Goal: Task Accomplishment & Management: Use online tool/utility

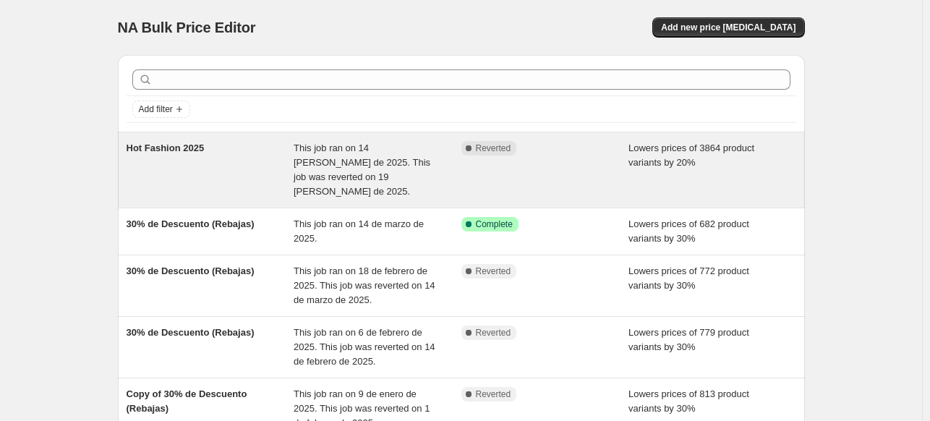
click at [157, 155] on div "Hot Fashion 2025" at bounding box center [211, 170] width 168 height 58
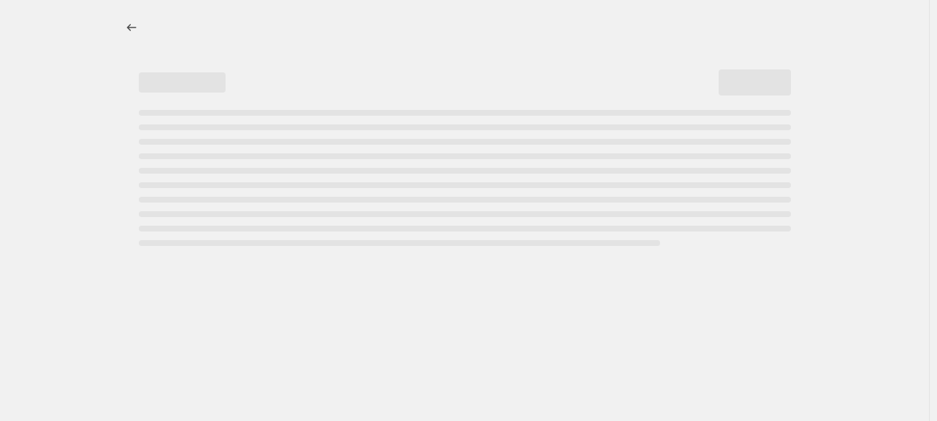
select select "percentage"
select select "collection"
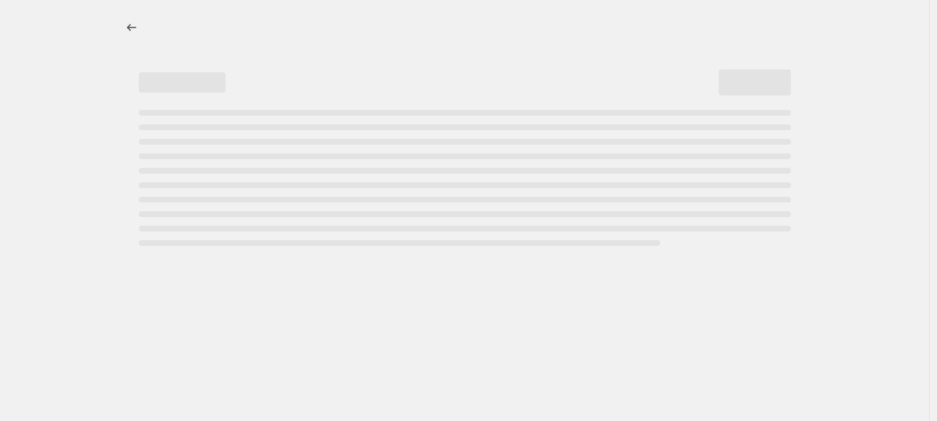
select select "collection"
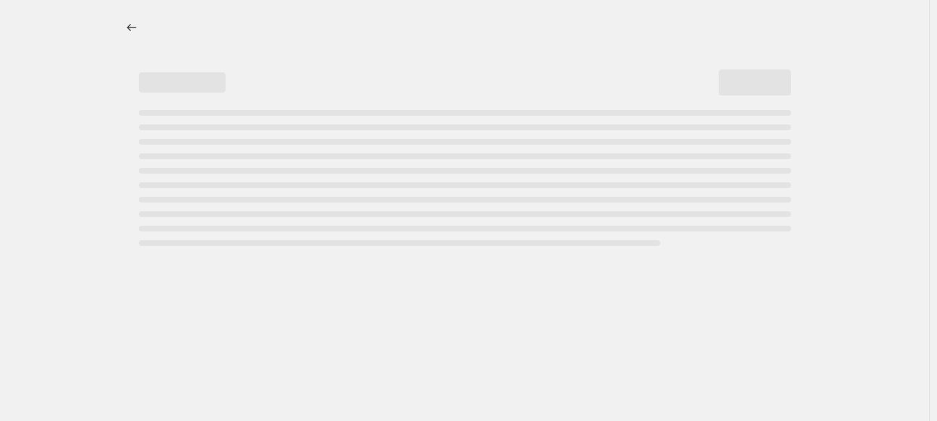
select select "collection"
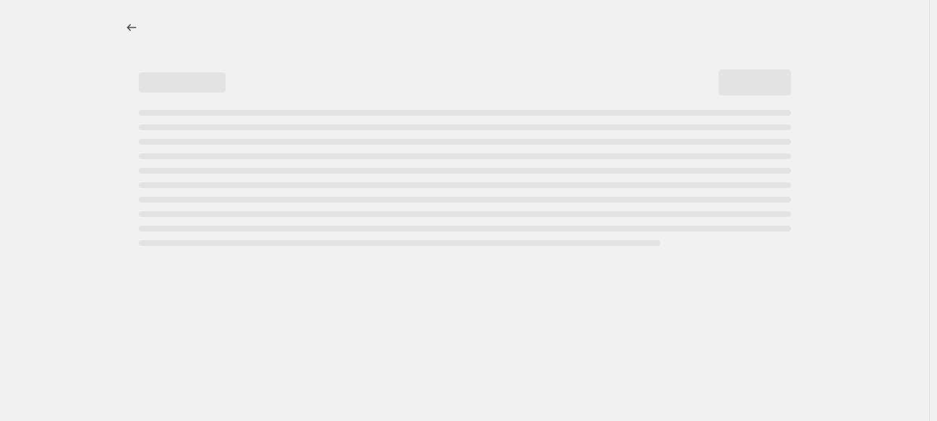
select select "collection"
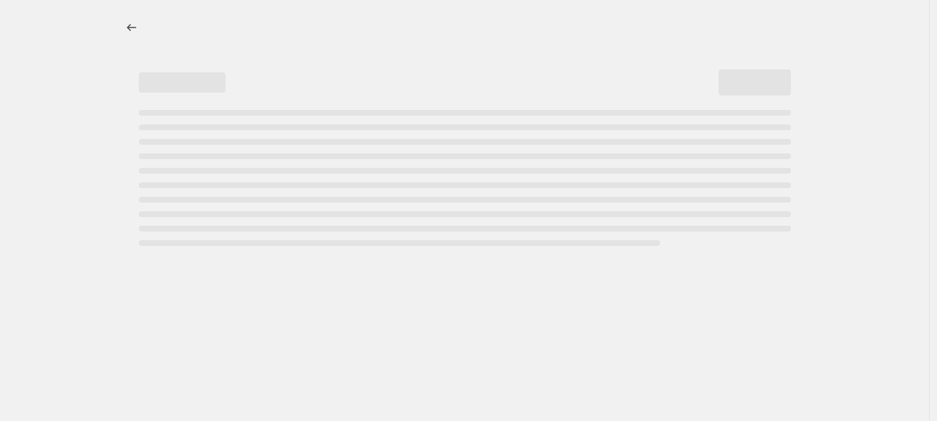
select select "collection"
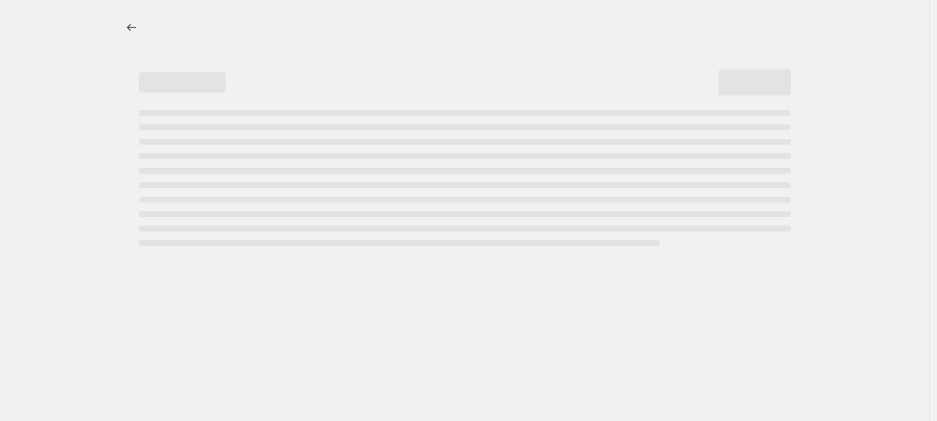
select select "collection"
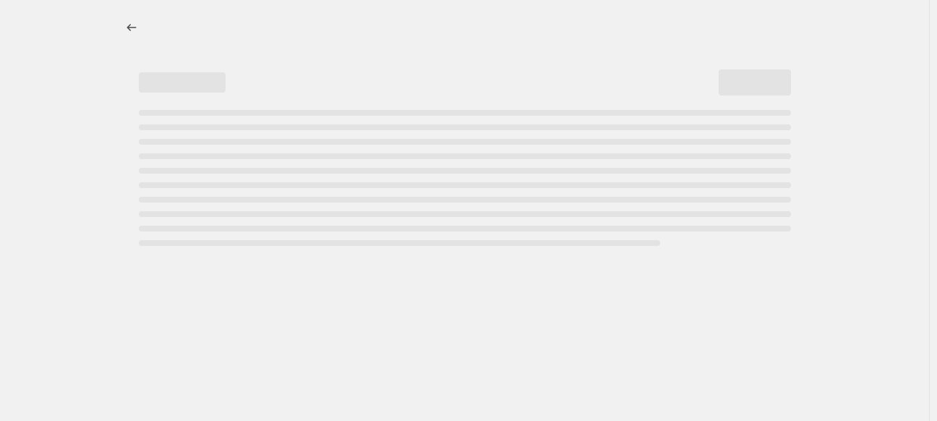
select select "collection"
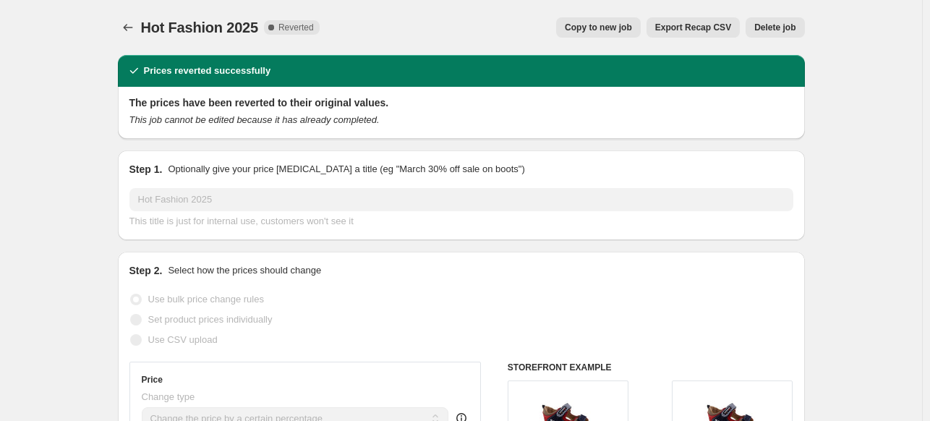
click at [610, 31] on span "Copy to new job" at bounding box center [598, 28] width 67 height 12
select select "percentage"
select select "collection"
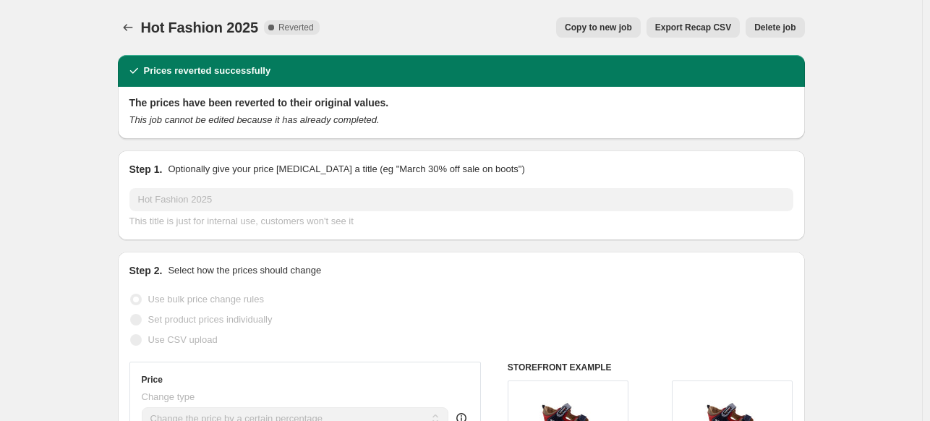
select select "collection"
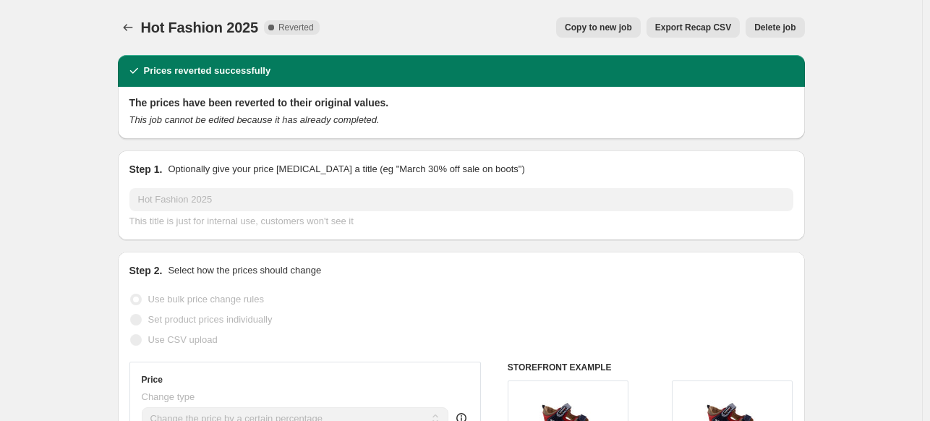
select select "collection"
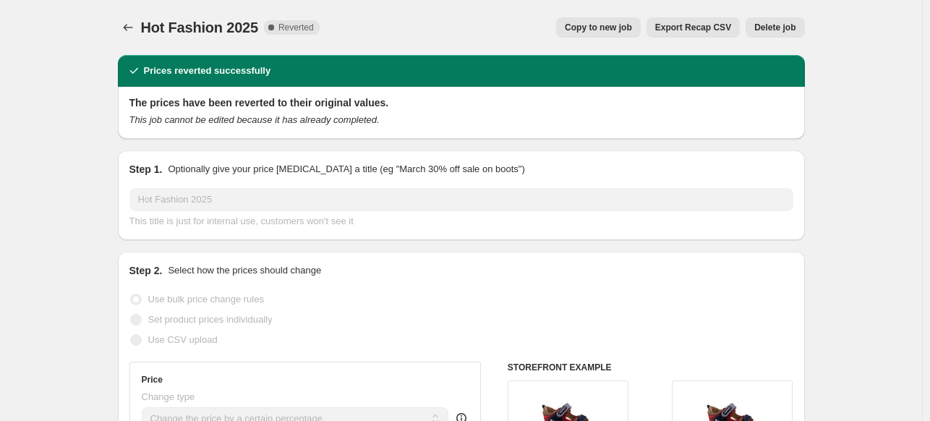
select select "collection"
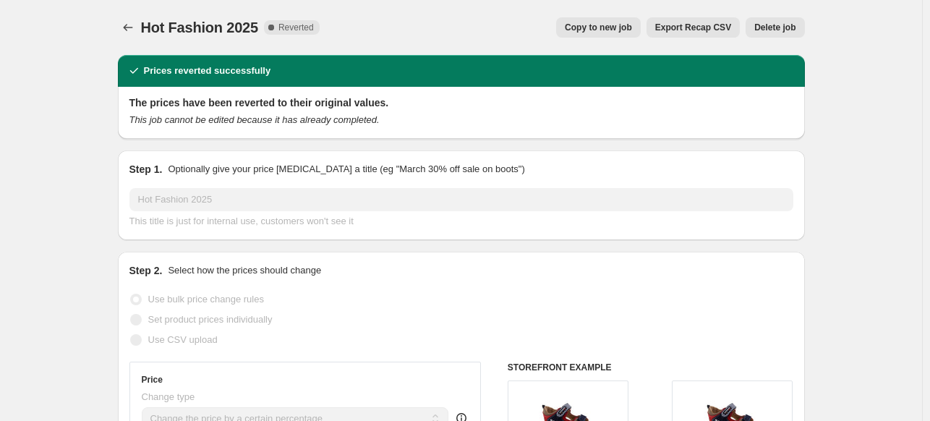
select select "collection"
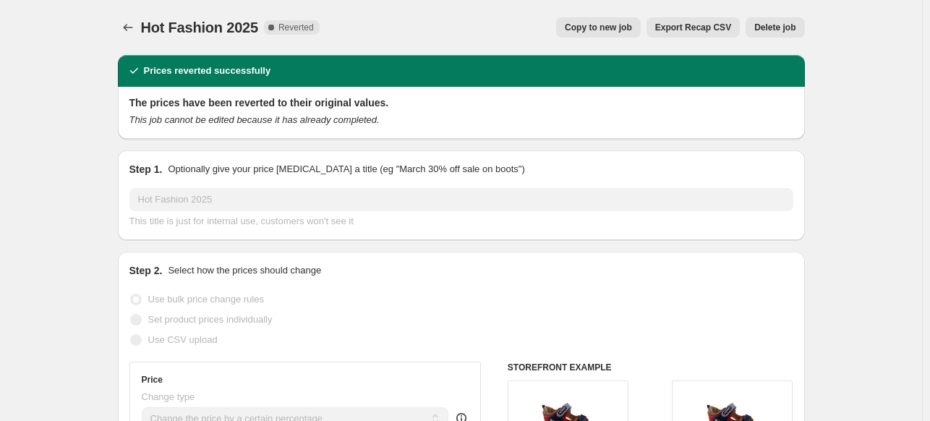
select select "collection"
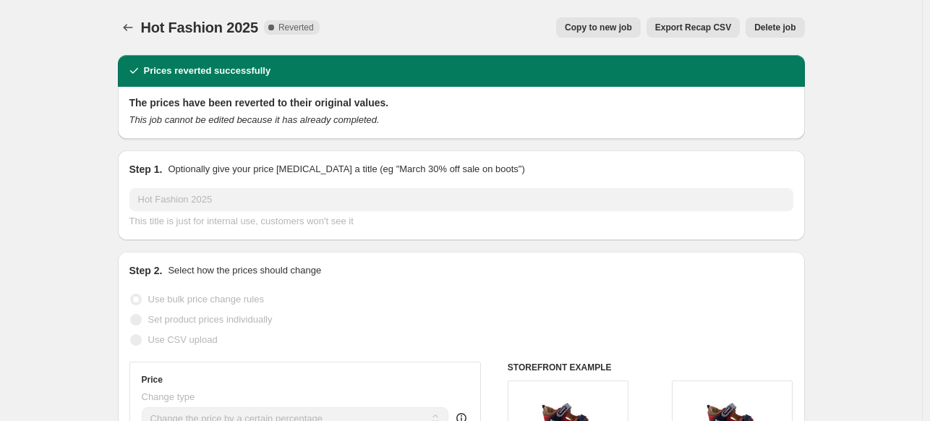
select select "collection"
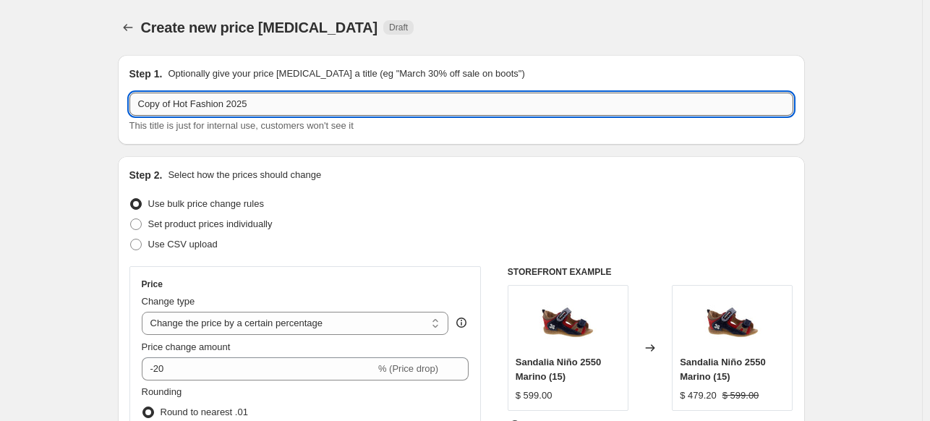
click at [255, 108] on input "Copy of Hot Fashion 2025" at bounding box center [461, 104] width 664 height 23
type input "15% OFF Septiembre 2025"
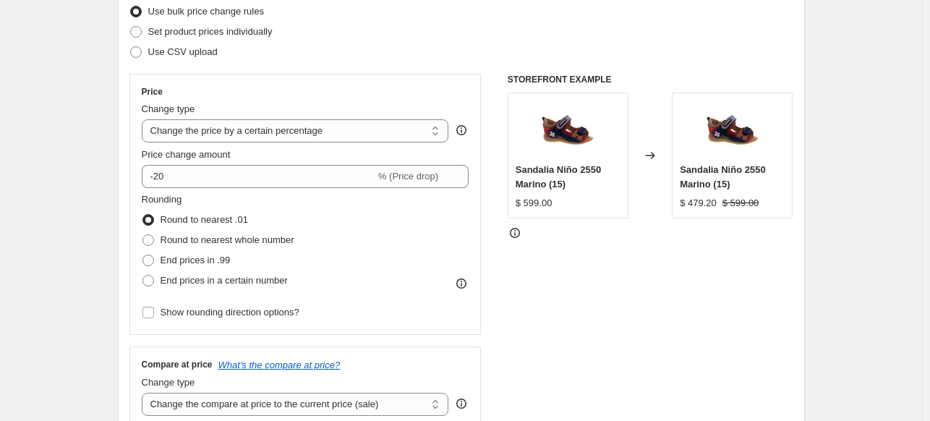
scroll to position [217, 0]
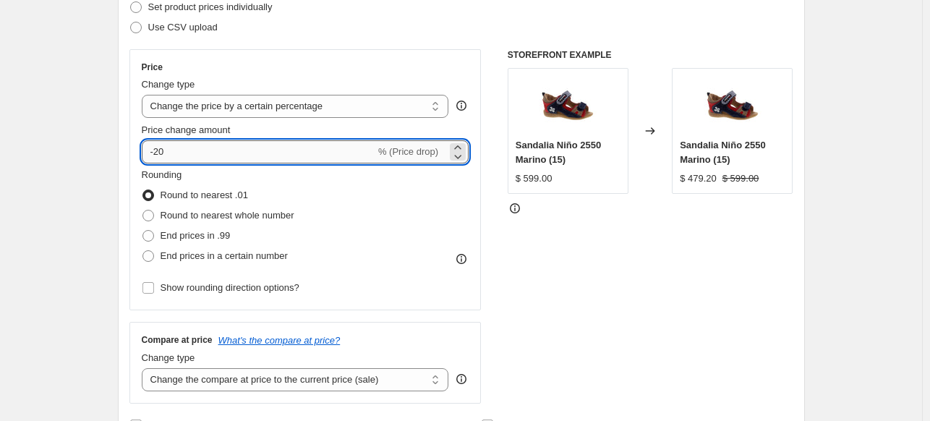
click at [206, 155] on input "-20" at bounding box center [259, 151] width 234 height 23
type input "-15"
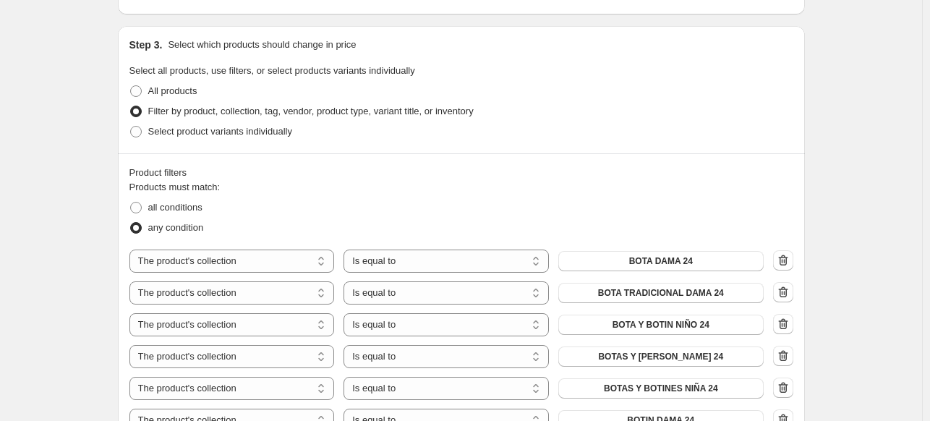
scroll to position [723, 0]
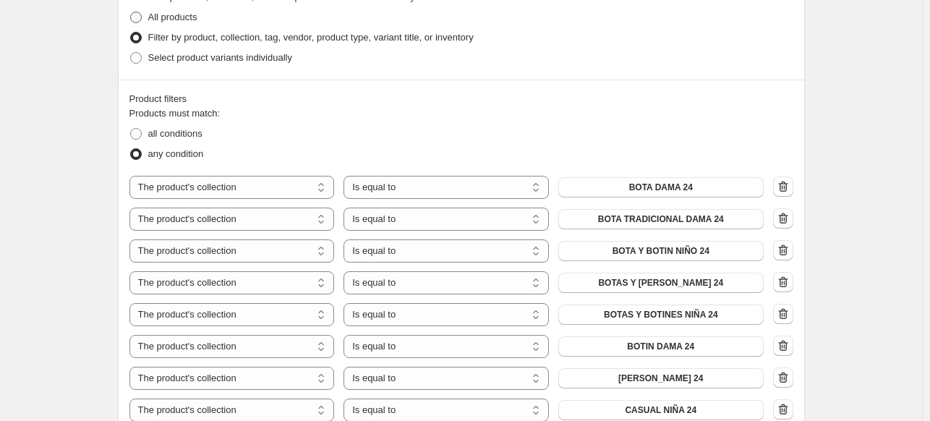
click at [140, 22] on span at bounding box center [136, 18] width 12 height 12
click at [131, 12] on input "All products" at bounding box center [130, 12] width 1 height 1
radio input "true"
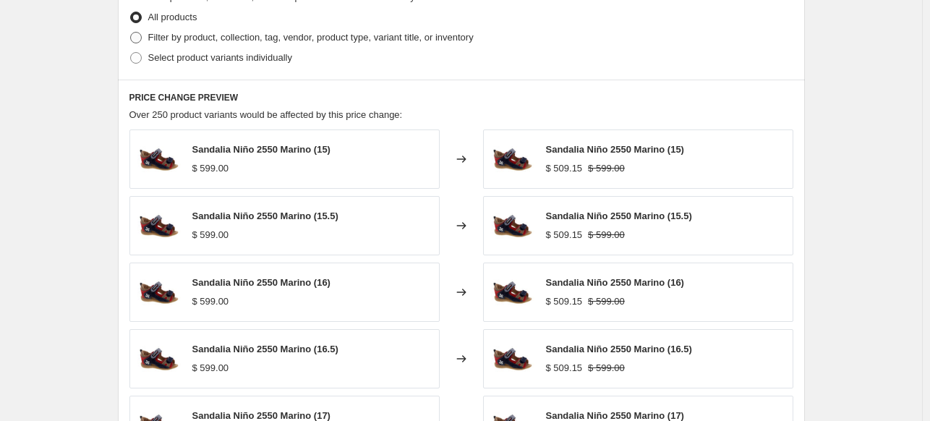
click at [142, 38] on span at bounding box center [136, 38] width 12 height 12
click at [131, 33] on input "Filter by product, collection, tag, vendor, product type, variant title, or inv…" at bounding box center [130, 32] width 1 height 1
radio input "true"
select select "collection"
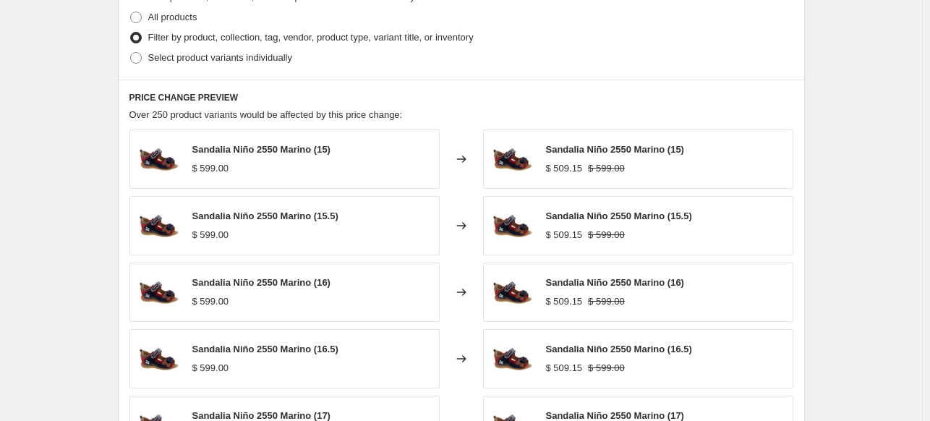
select select "collection"
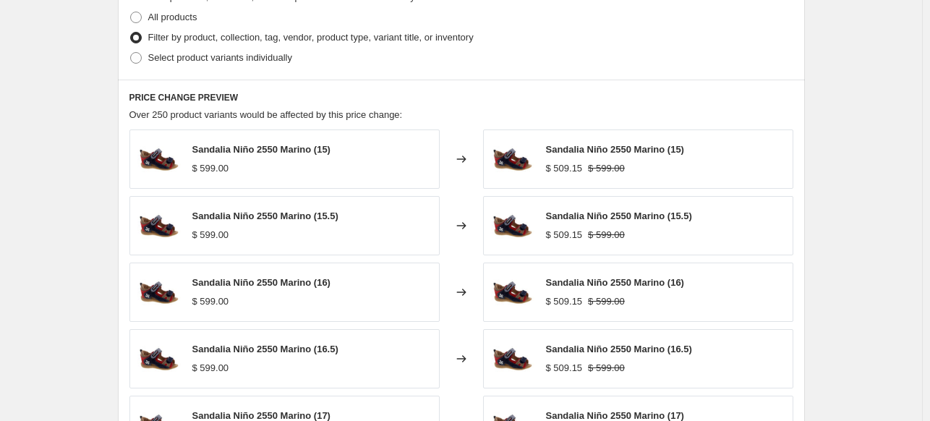
select select "collection"
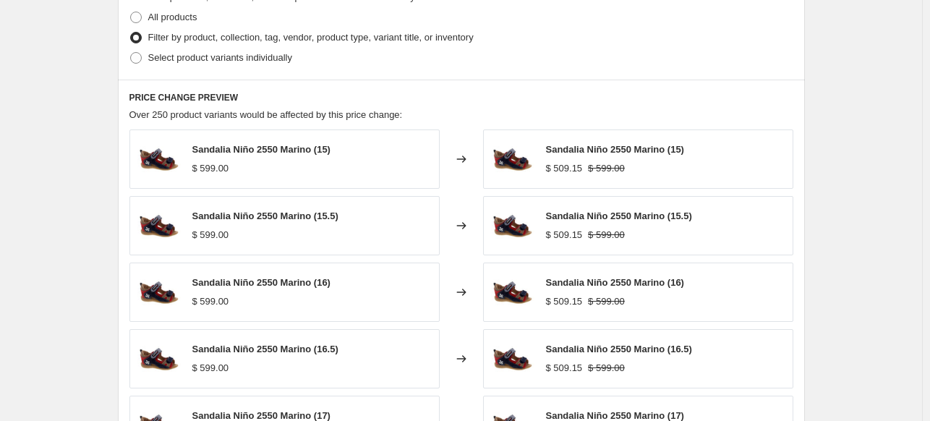
select select "collection"
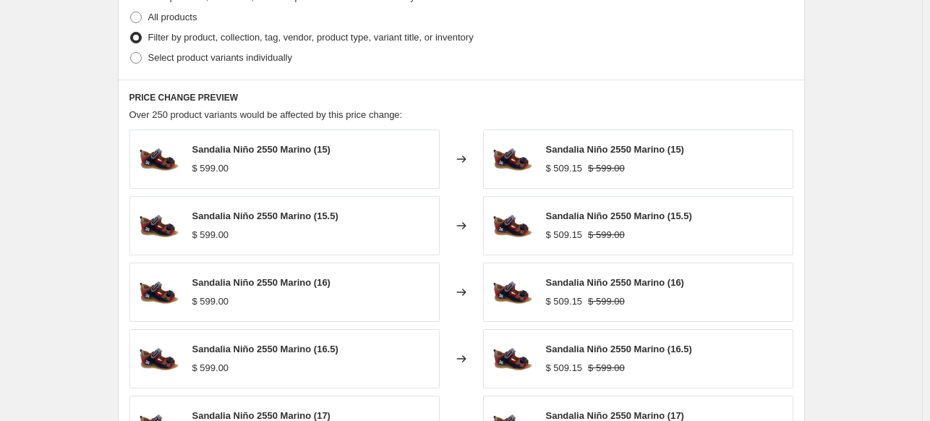
select select "collection"
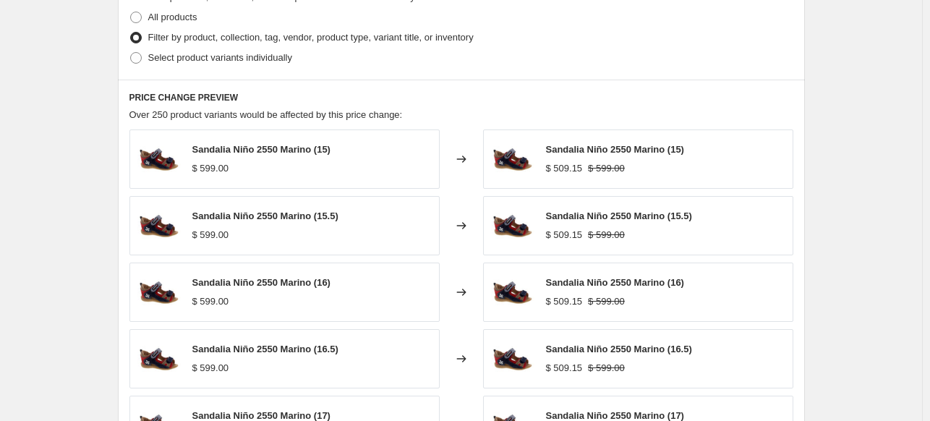
select select "collection"
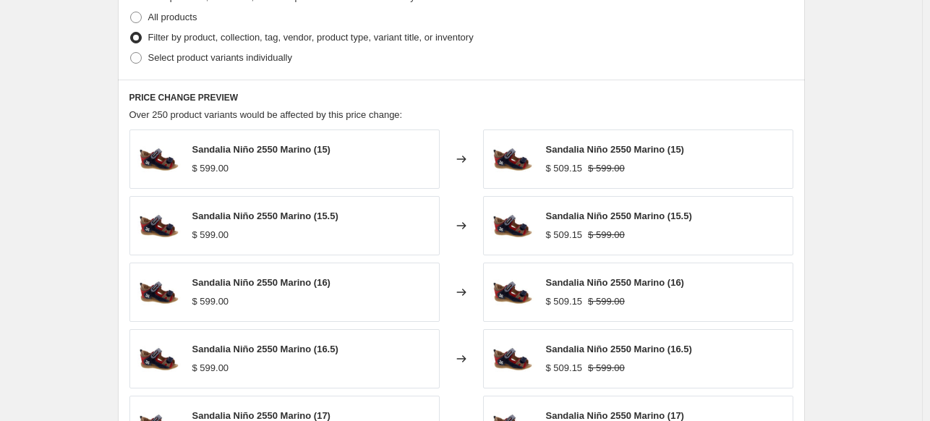
select select "collection"
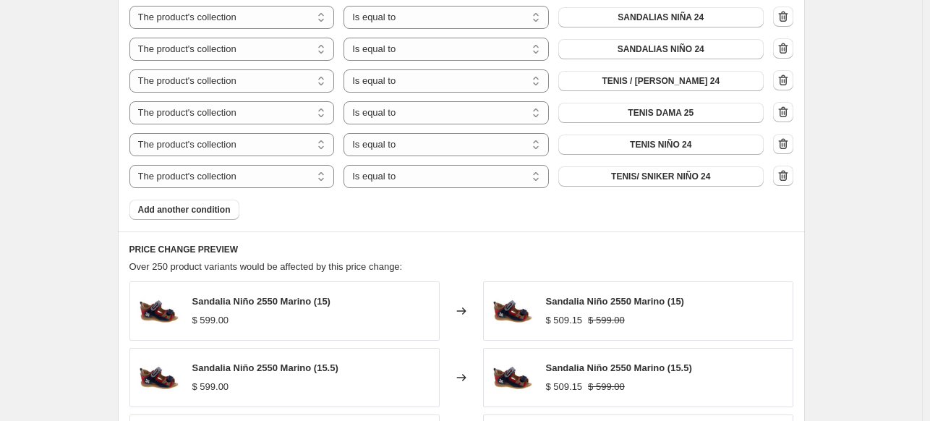
scroll to position [1735, 0]
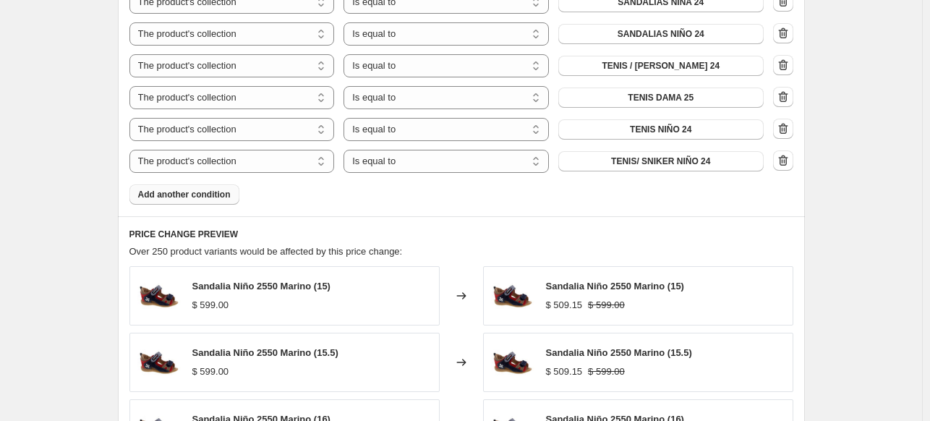
click at [183, 195] on span "Add another condition" at bounding box center [184, 195] width 93 height 12
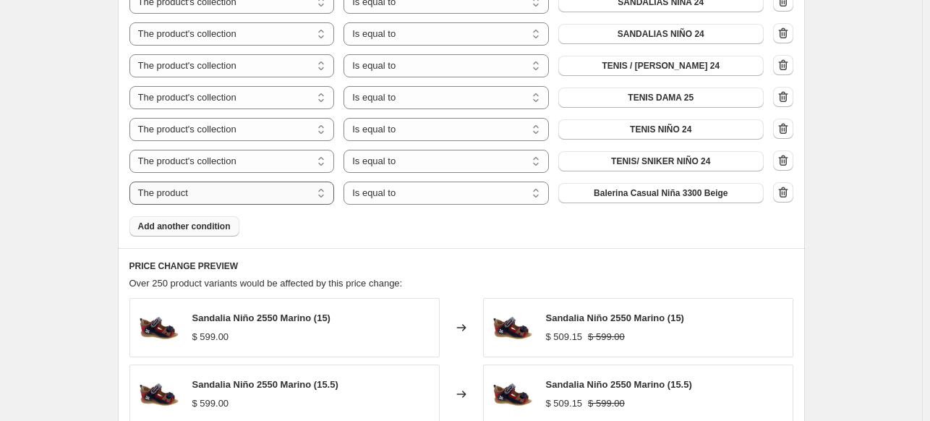
click at [283, 202] on select "The product The product's collection The product's tag The product's vendor The…" at bounding box center [231, 193] width 205 height 23
select select "collection"
click at [703, 196] on button "BOTA DAMA 24" at bounding box center [660, 193] width 205 height 20
click at [784, 197] on icon "button" at bounding box center [782, 192] width 9 height 11
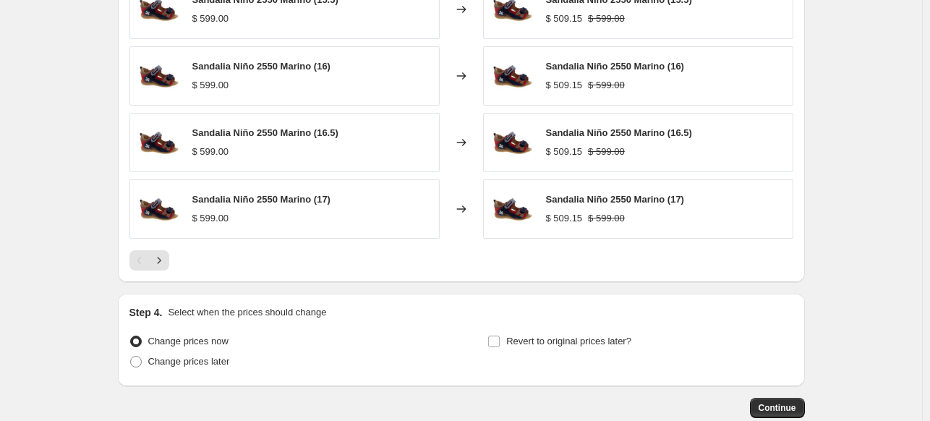
scroll to position [2172, 0]
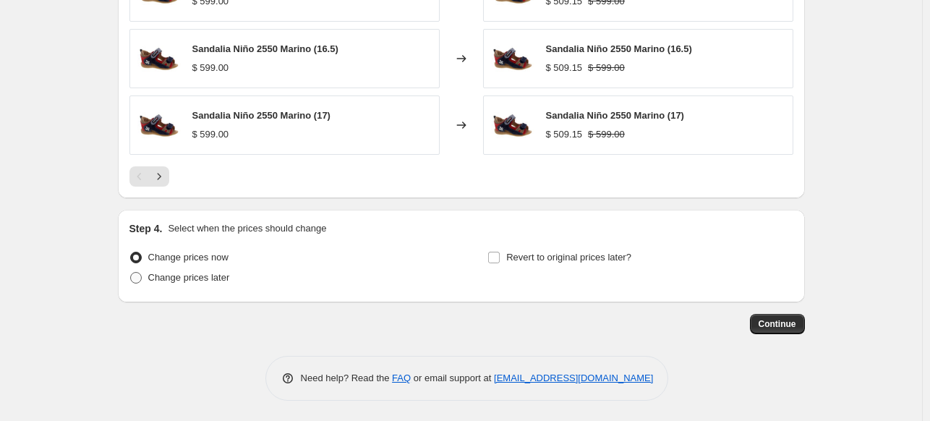
click at [138, 279] on span at bounding box center [136, 278] width 12 height 12
click at [131, 273] on input "Change prices later" at bounding box center [130, 272] width 1 height 1
radio input "true"
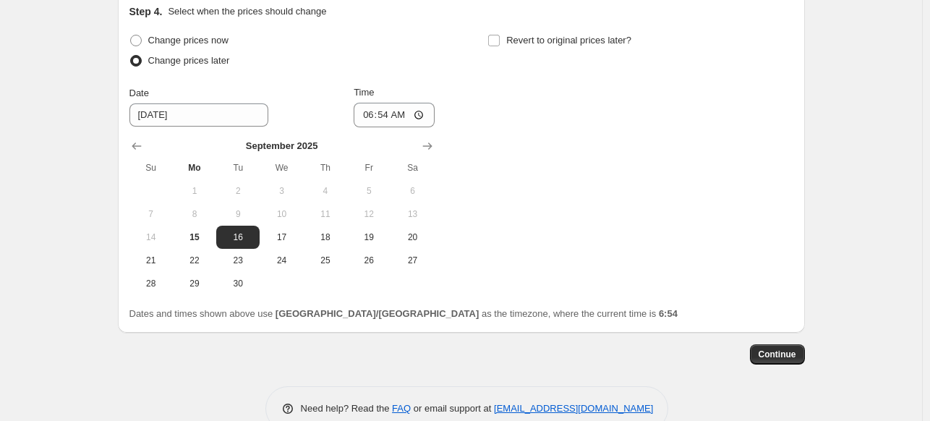
scroll to position [2419, 0]
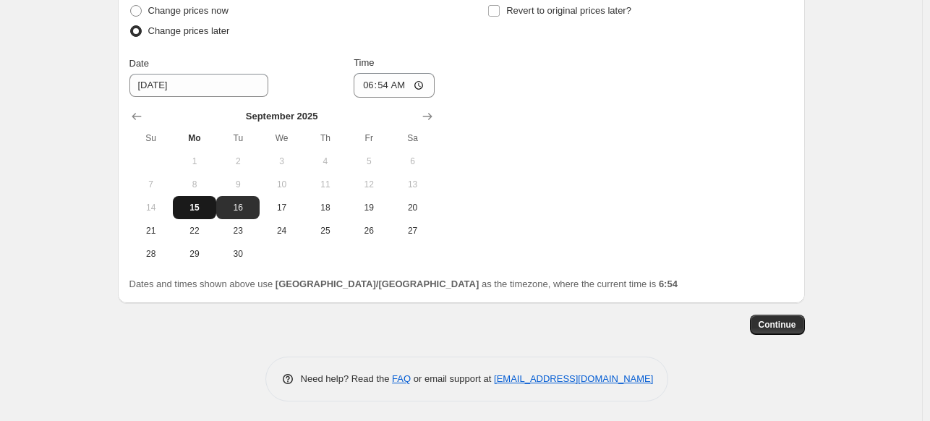
click at [198, 208] on span "15" at bounding box center [195, 208] width 32 height 12
type input "[DATE]"
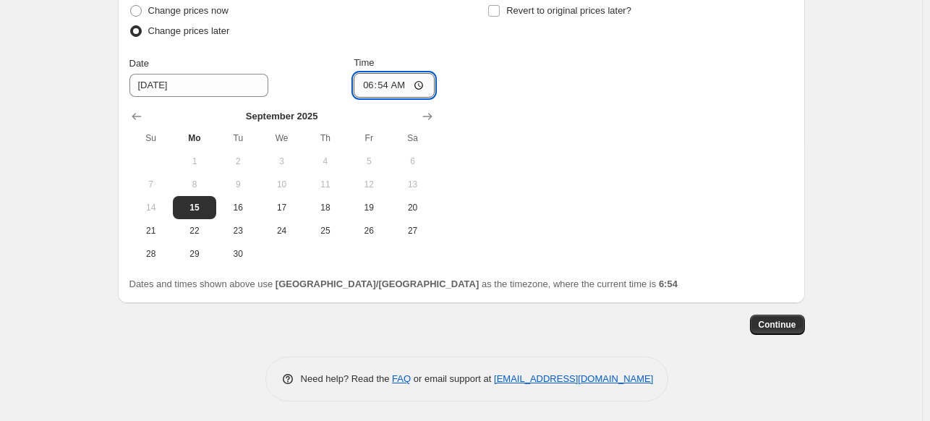
click at [364, 82] on input "06:54" at bounding box center [394, 85] width 81 height 25
type input "08:00"
click at [498, 9] on input "Revert to original prices later?" at bounding box center [494, 11] width 12 height 12
checkbox input "true"
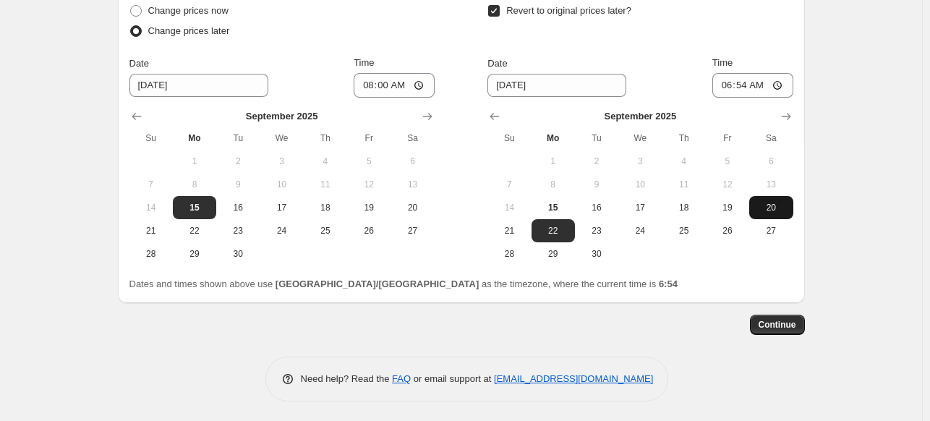
click at [773, 212] on button "20" at bounding box center [770, 207] width 43 height 23
type input "[DATE]"
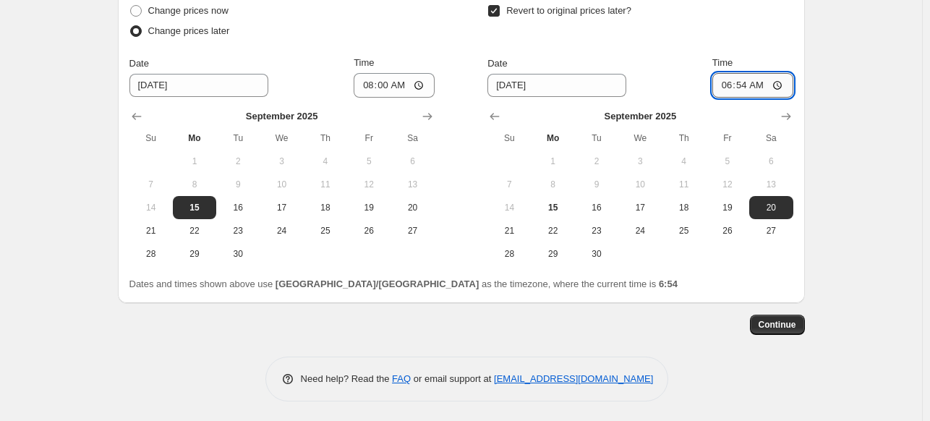
click at [721, 84] on input "06:54" at bounding box center [752, 85] width 81 height 25
type input "05:00"
click at [761, 326] on button "Continue" at bounding box center [777, 325] width 55 height 20
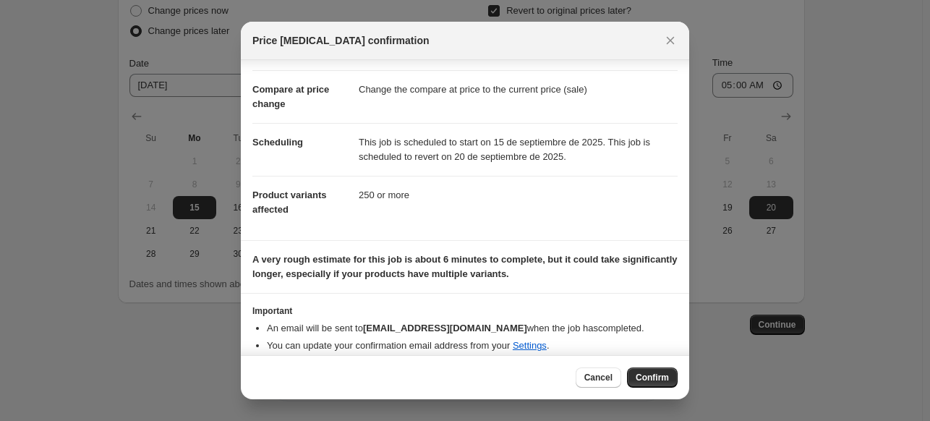
scroll to position [64, 0]
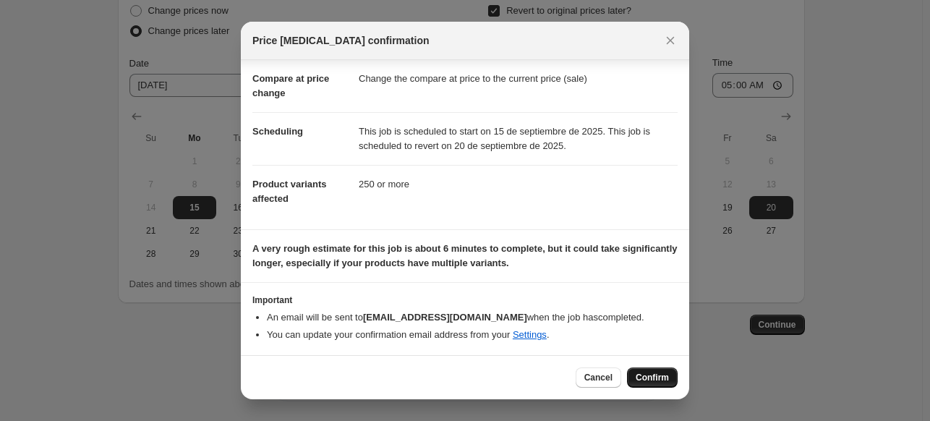
click at [645, 380] on span "Confirm" at bounding box center [652, 378] width 33 height 12
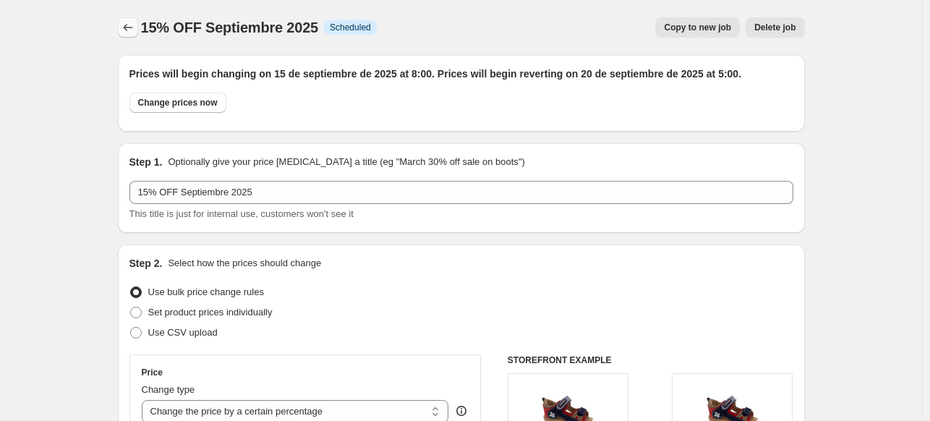
click at [135, 27] on icon "Price change jobs" at bounding box center [128, 27] width 14 height 14
